Goal: Contribute content: Add original content to the website for others to see

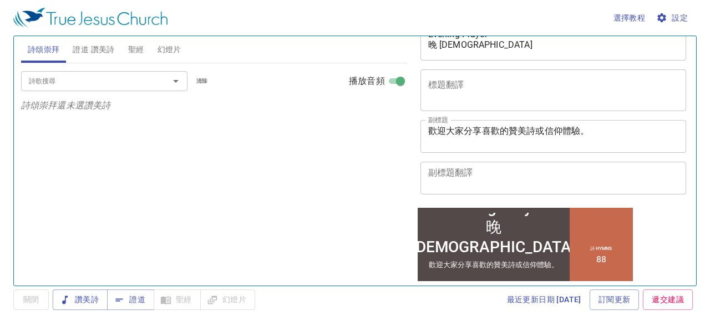
scroll to position [111, 0]
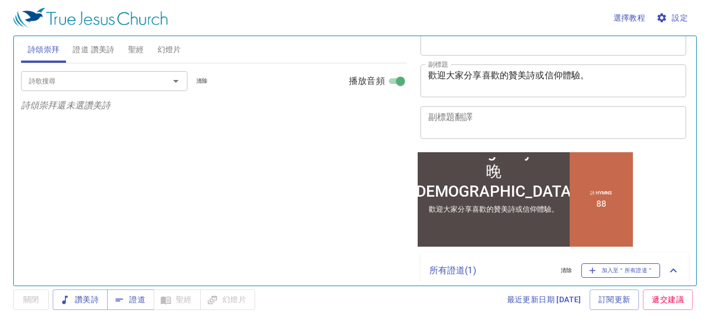
click at [604, 270] on span "加入至＂所有證道＂" at bounding box center [621, 270] width 65 height 10
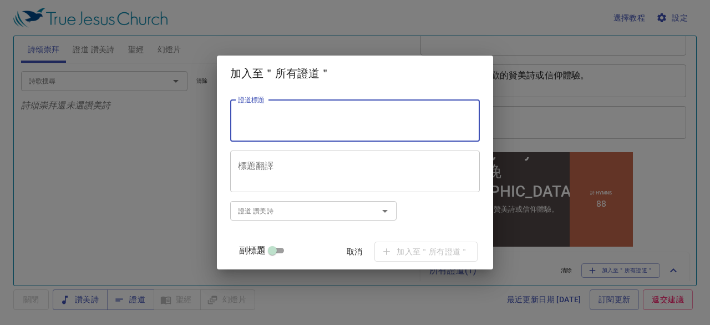
paste textarea "人的道路Man's Way 鄭泰勳 傳道 Pr Tae-Hoon Jung"
drag, startPoint x: 250, startPoint y: 126, endPoint x: 381, endPoint y: 125, distance: 131.0
click at [381, 125] on textarea "人的道路Man's Way 鄭泰勳 傳道 Pr Tae-Hoon Jung" at bounding box center [355, 120] width 234 height 21
type textarea "人的道路Man's Way"
click at [280, 252] on input "副標題" at bounding box center [272, 252] width 40 height 13
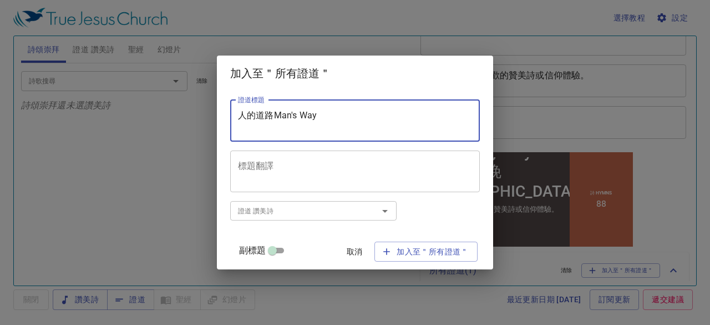
checkbox input "true"
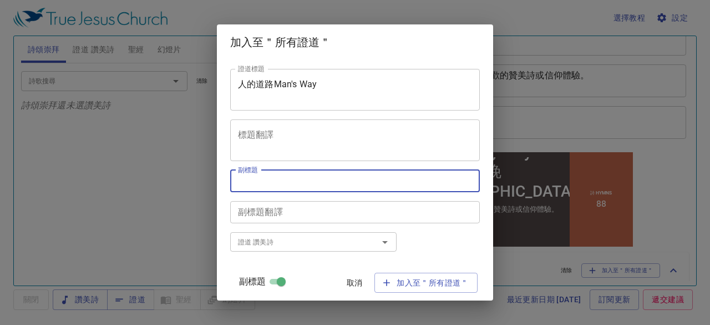
paste textarea "[PERSON_NAME] 傳道 [PERSON_NAME]"
type textarea "[PERSON_NAME] 傳道 [PERSON_NAME]"
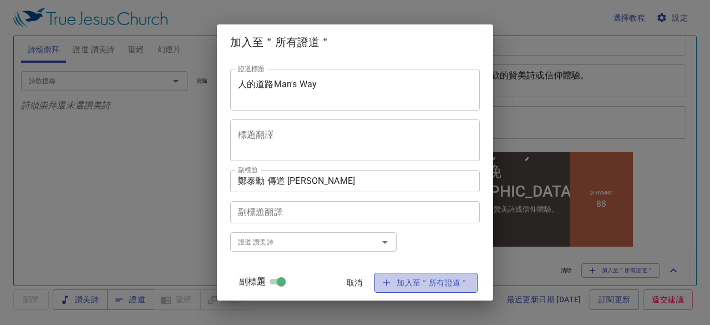
click at [412, 286] on span "加入至＂所有證道＂" at bounding box center [425, 283] width 85 height 14
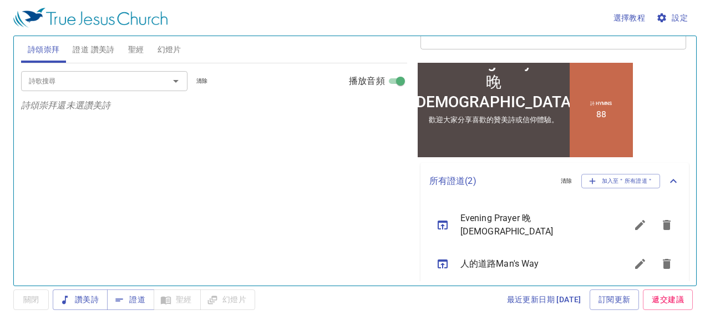
scroll to position [202, 0]
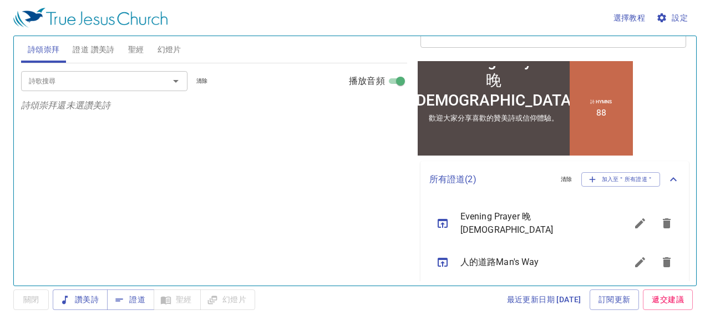
click at [441, 257] on icon "sermon lineup list" at bounding box center [442, 261] width 13 height 13
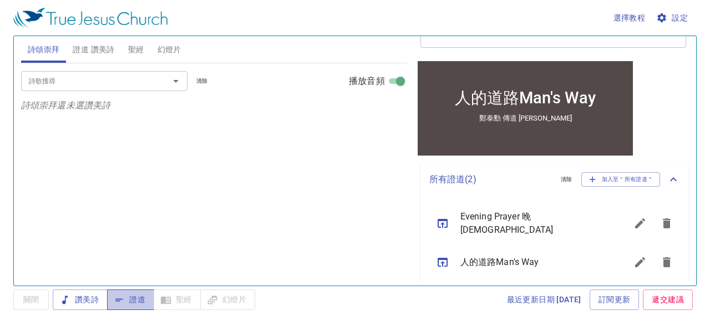
click at [137, 297] on span "證道" at bounding box center [130, 299] width 29 height 14
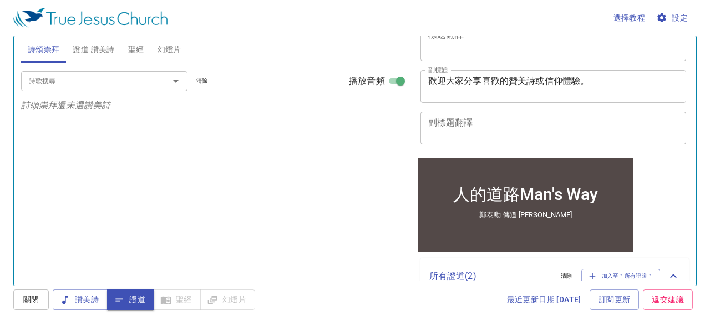
scroll to position [0, 0]
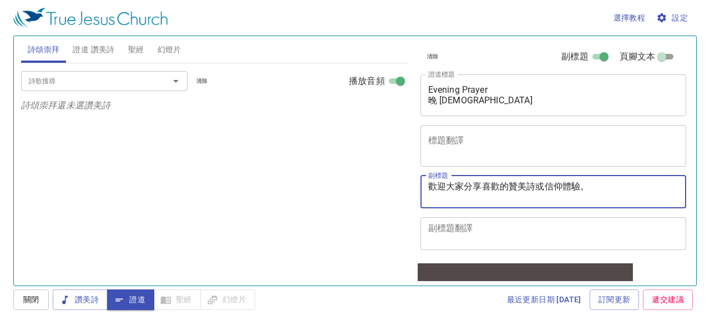
click at [428, 184] on textarea "[PERSON_NAME] 傳道 [PERSON_NAME]" at bounding box center [553, 191] width 251 height 21
type textarea "[PERSON_NAME] 傳道 [PERSON_NAME]"
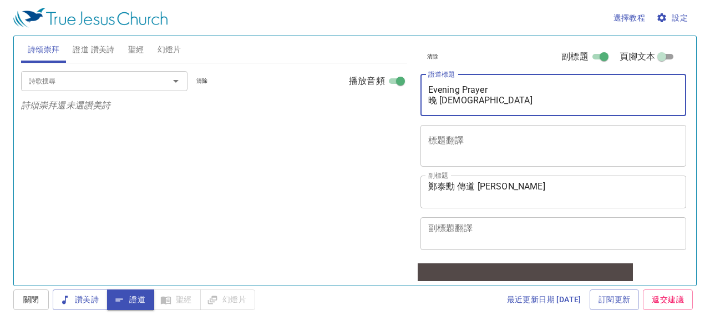
drag, startPoint x: 431, startPoint y: 86, endPoint x: 505, endPoint y: 86, distance: 74.4
click at [505, 86] on textarea "人的道路Man's Way" at bounding box center [553, 94] width 251 height 21
paste textarea "神從母腹就分別為聖的人 The One Sanctified by the Lord before He was born"
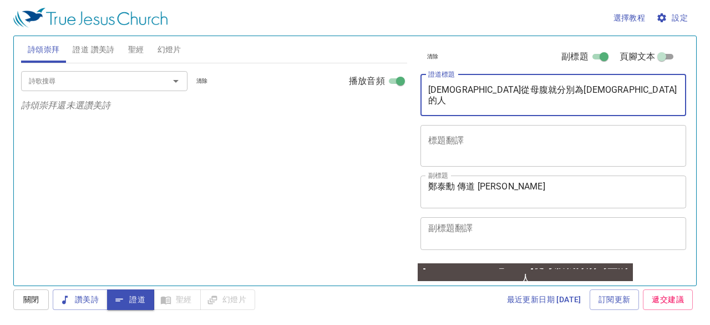
type textarea "神從母腹就分別為聖的人 The One Sanctified by the Lord before He was born"
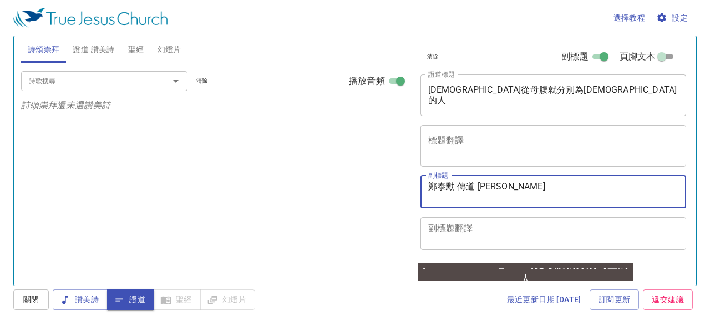
drag, startPoint x: 431, startPoint y: 196, endPoint x: 554, endPoint y: 201, distance: 123.3
click at [554, 201] on textarea "[PERSON_NAME] 傳道 [PERSON_NAME]" at bounding box center [553, 191] width 251 height 21
paste textarea "[PERSON_NAME] 傳道 Pr [PERSON_NAME]"
type textarea "[PERSON_NAME] 傳道 Pr [PERSON_NAME]"
click at [430, 90] on textarea "神從母腹就分別為聖的人 The One Sanctified by the Lord before He was born" at bounding box center [553, 94] width 251 height 21
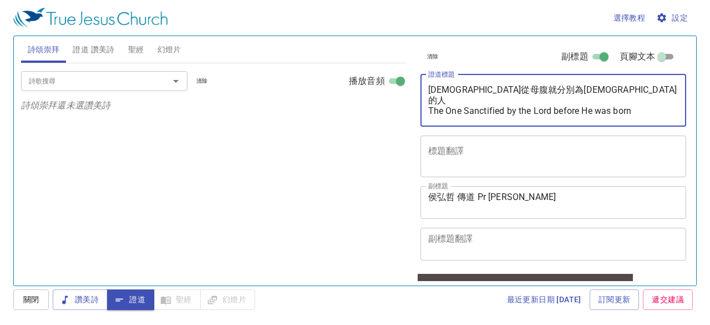
type textarea "神從母腹就分別為聖的人 The One Sanctified by the Lord before He was born"
click at [681, 12] on span "設定" at bounding box center [673, 18] width 29 height 14
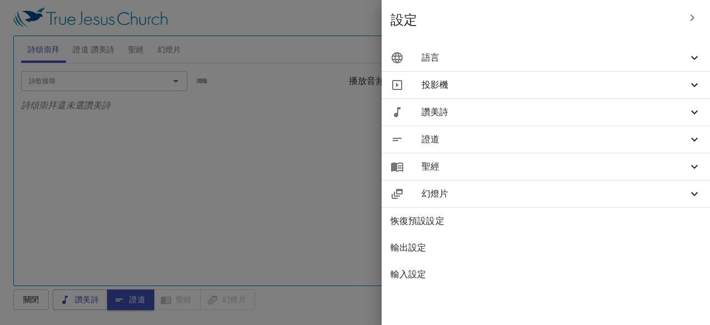
click at [698, 139] on icon at bounding box center [694, 139] width 13 height 13
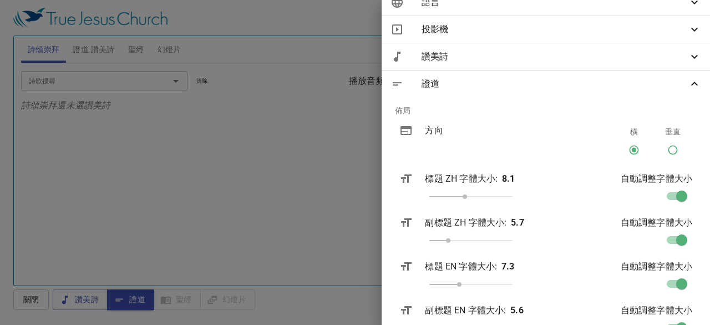
scroll to position [222, 0]
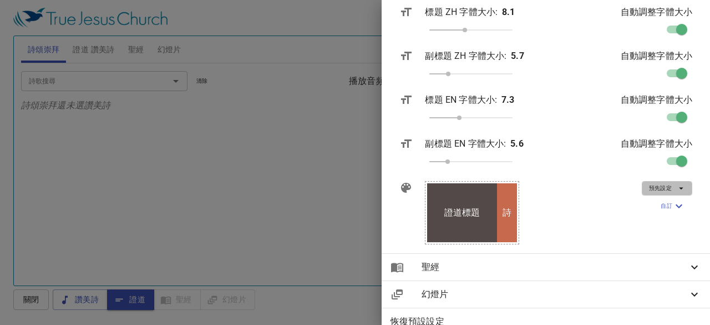
click at [676, 187] on icon "button" at bounding box center [681, 188] width 10 height 10
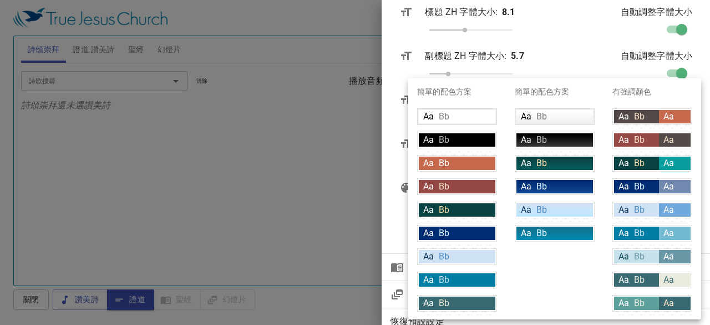
click at [463, 300] on div "Aa Bb" at bounding box center [457, 302] width 77 height 13
type input "#396970"
type input "#e9ecde"
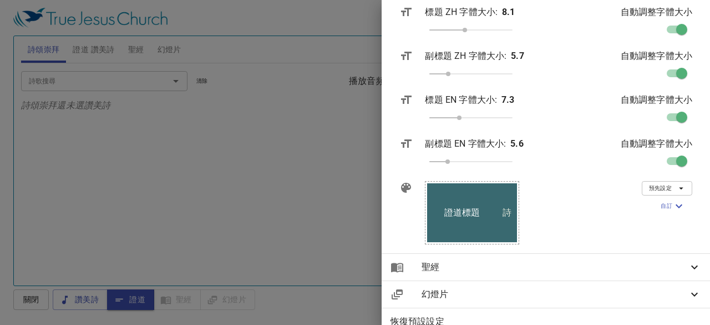
click at [371, 49] on div at bounding box center [355, 162] width 710 height 325
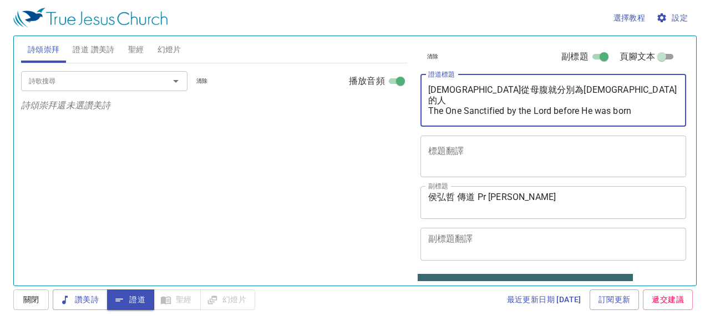
click at [430, 98] on textarea "神從母腹就分別為聖的人 The One Sanctified by the Lord before He was born" at bounding box center [553, 100] width 251 height 32
type textarea "神從母腹就分別為聖的人 The One Sanctified by the Lord before He was born"
